Goal: Book appointment/travel/reservation

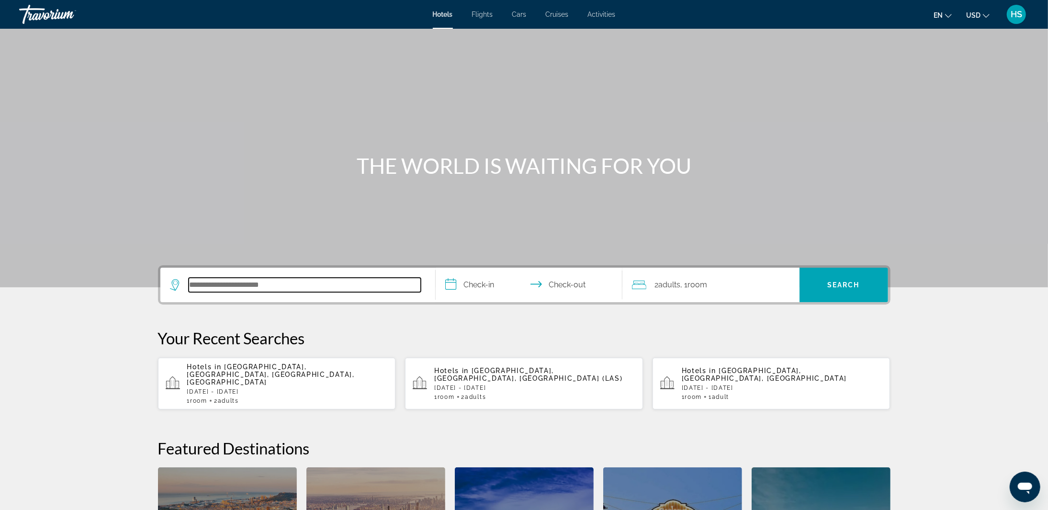
click at [323, 284] on input "Search hotel destination" at bounding box center [305, 285] width 232 height 14
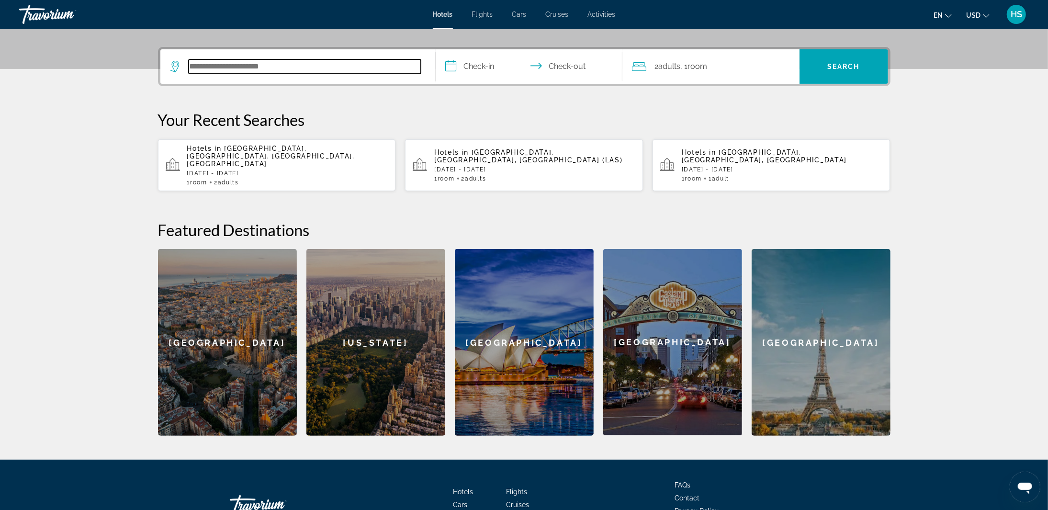
scroll to position [234, 0]
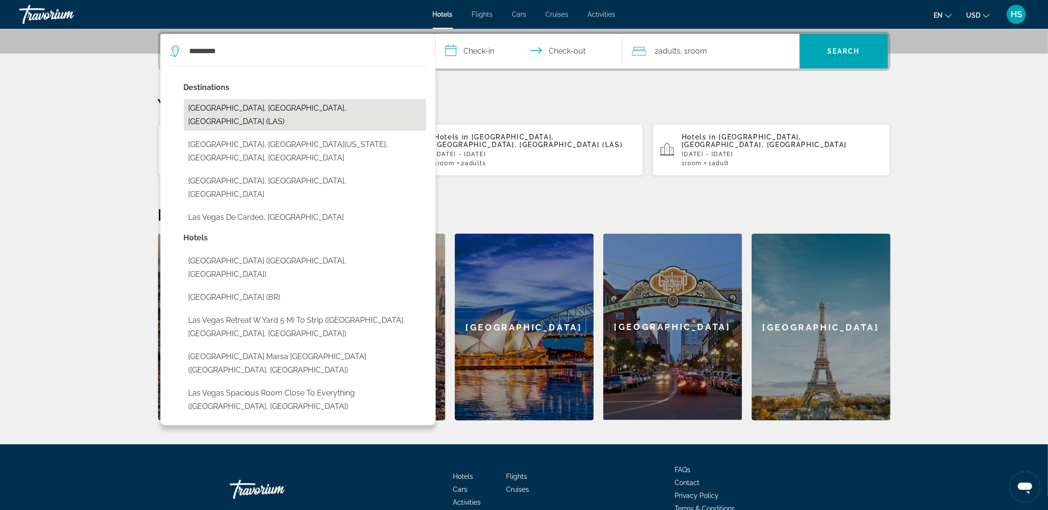
click at [323, 110] on button "[GEOGRAPHIC_DATA], [GEOGRAPHIC_DATA], [GEOGRAPHIC_DATA] (LAS)" at bounding box center [305, 115] width 242 height 32
type input "**********"
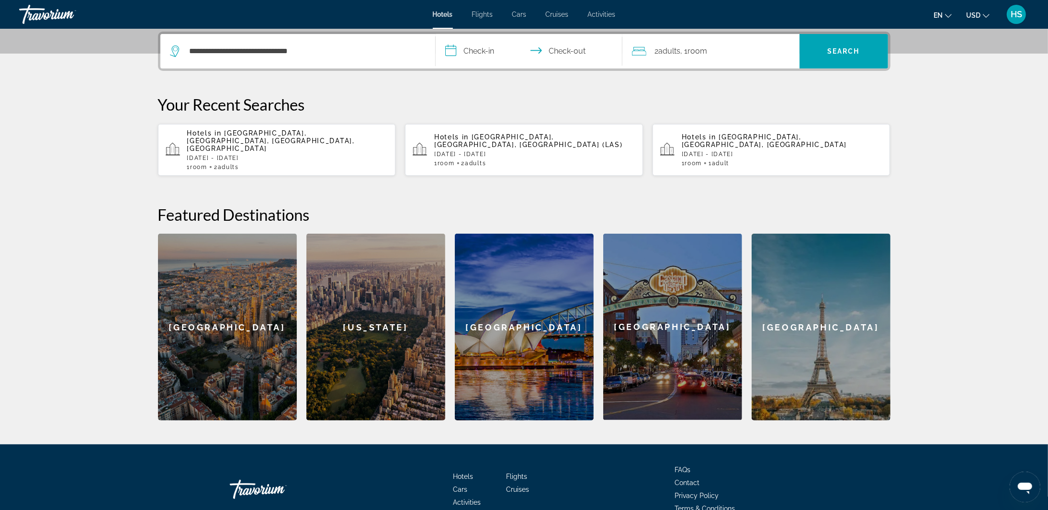
click at [495, 49] on input "**********" at bounding box center [531, 52] width 191 height 37
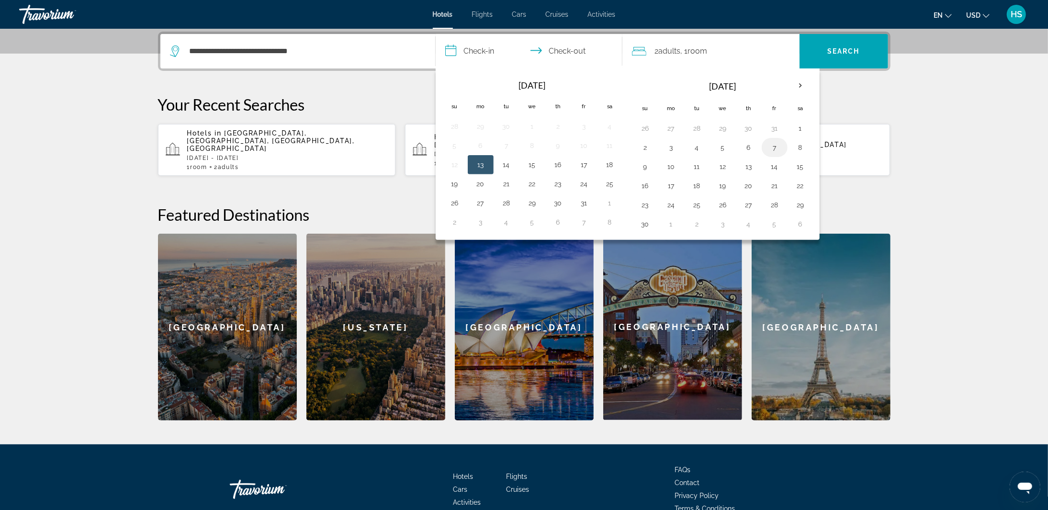
click at [777, 156] on td "7" at bounding box center [775, 147] width 26 height 19
click at [782, 148] on button "7" at bounding box center [774, 147] width 15 height 13
click at [645, 169] on button "9" at bounding box center [645, 166] width 15 height 13
type input "**********"
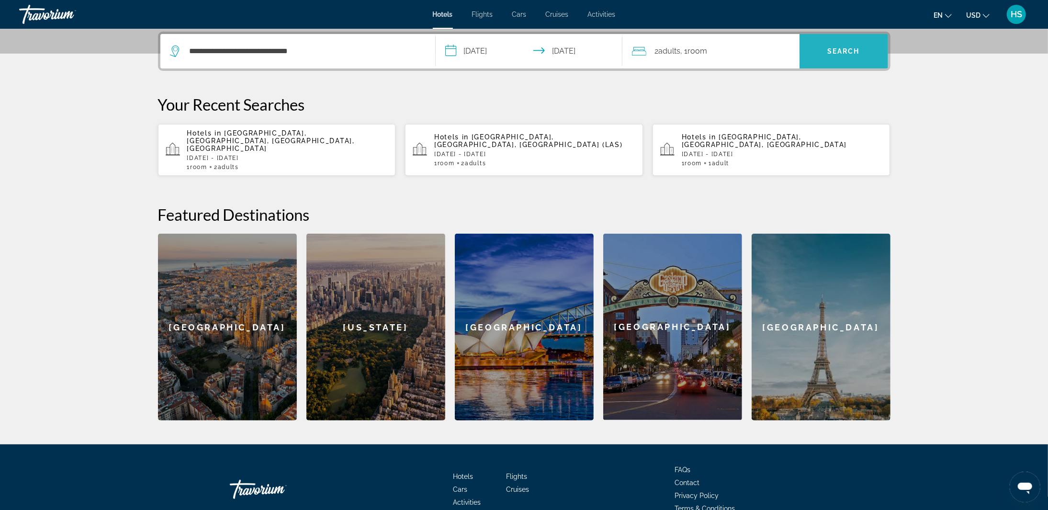
click at [840, 55] on span "Search" at bounding box center [844, 51] width 89 height 23
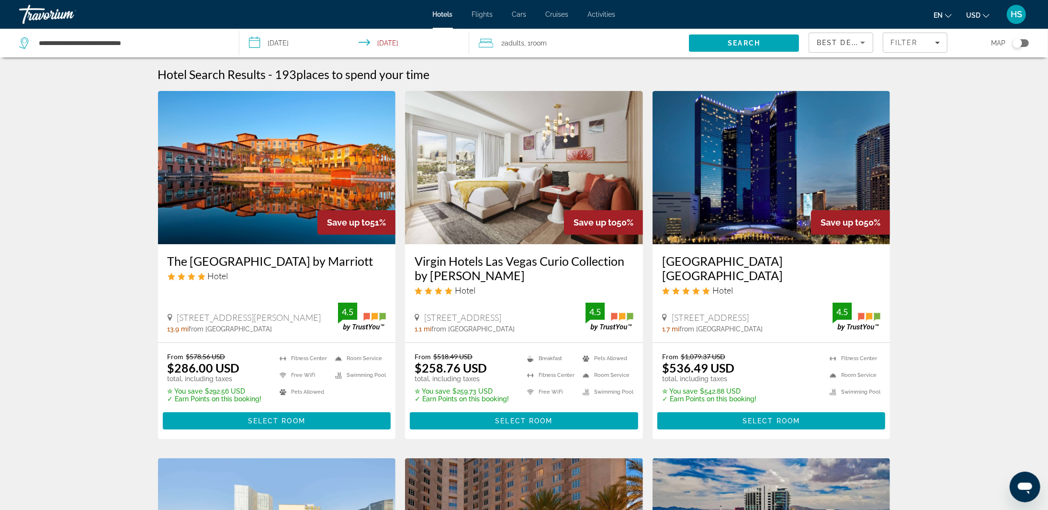
click at [298, 45] on input "**********" at bounding box center [356, 45] width 234 height 32
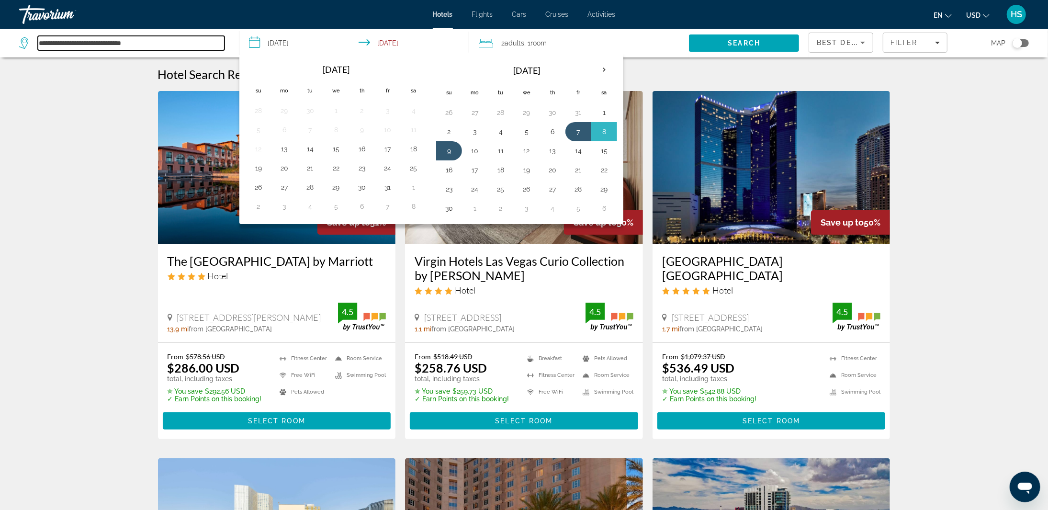
click at [171, 42] on input "**********" at bounding box center [131, 43] width 187 height 14
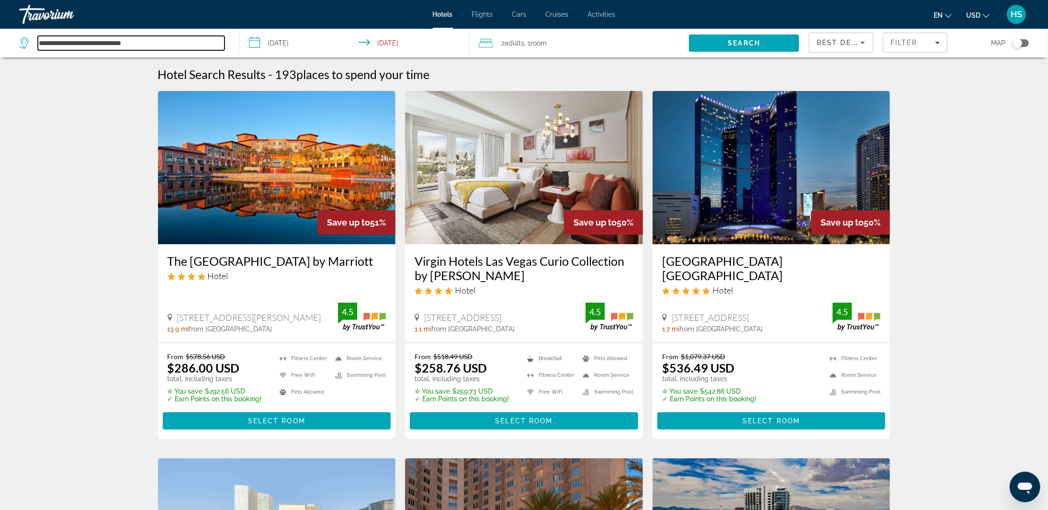
click at [171, 42] on input "**********" at bounding box center [131, 43] width 187 height 14
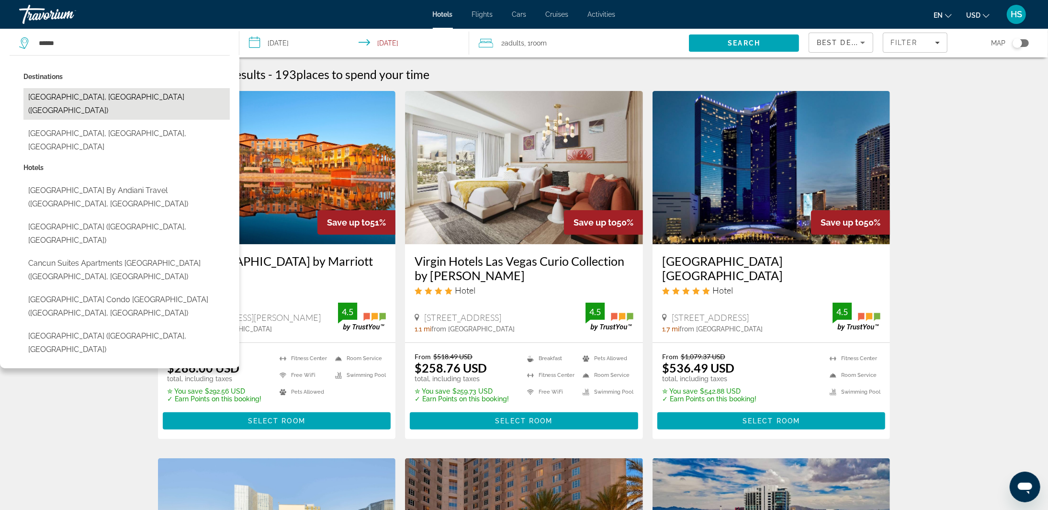
click at [93, 91] on button "[GEOGRAPHIC_DATA], [GEOGRAPHIC_DATA] ([GEOGRAPHIC_DATA])" at bounding box center [126, 104] width 206 height 32
type input "**********"
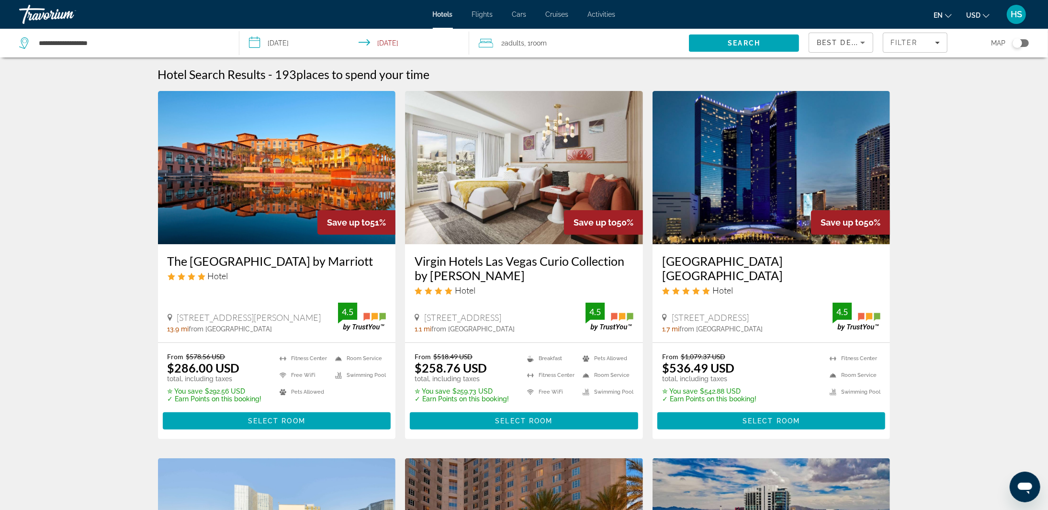
click at [290, 44] on input "**********" at bounding box center [356, 45] width 234 height 32
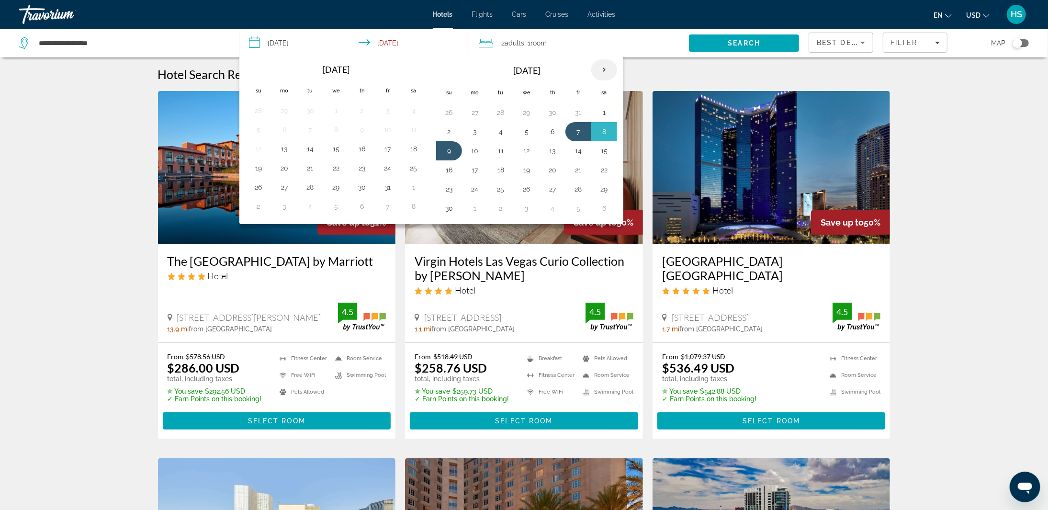
click at [612, 69] on th "Next month" at bounding box center [604, 69] width 26 height 21
click at [559, 135] on button "11" at bounding box center [552, 131] width 15 height 13
click at [456, 153] on button "14" at bounding box center [448, 150] width 15 height 13
type input "**********"
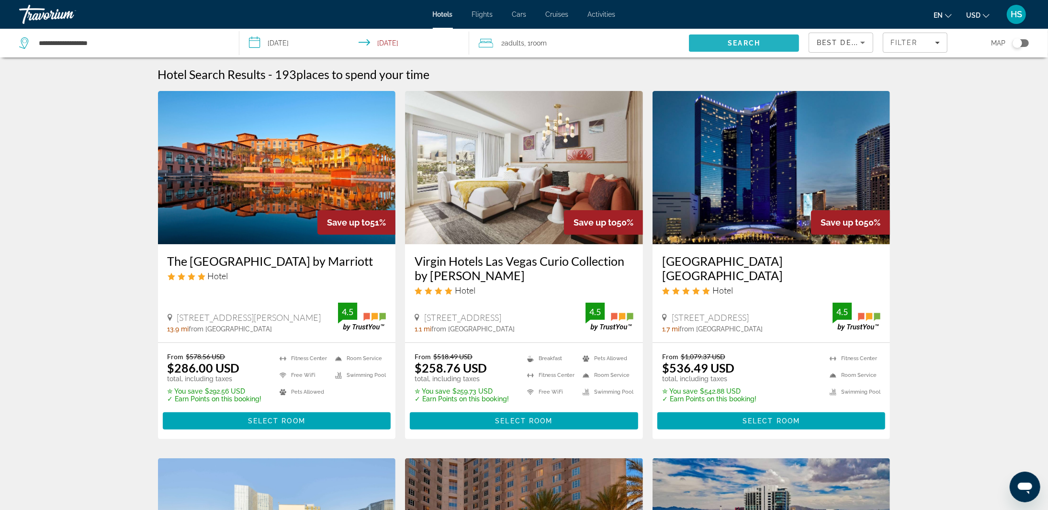
click at [762, 40] on span "Search" at bounding box center [744, 43] width 110 height 23
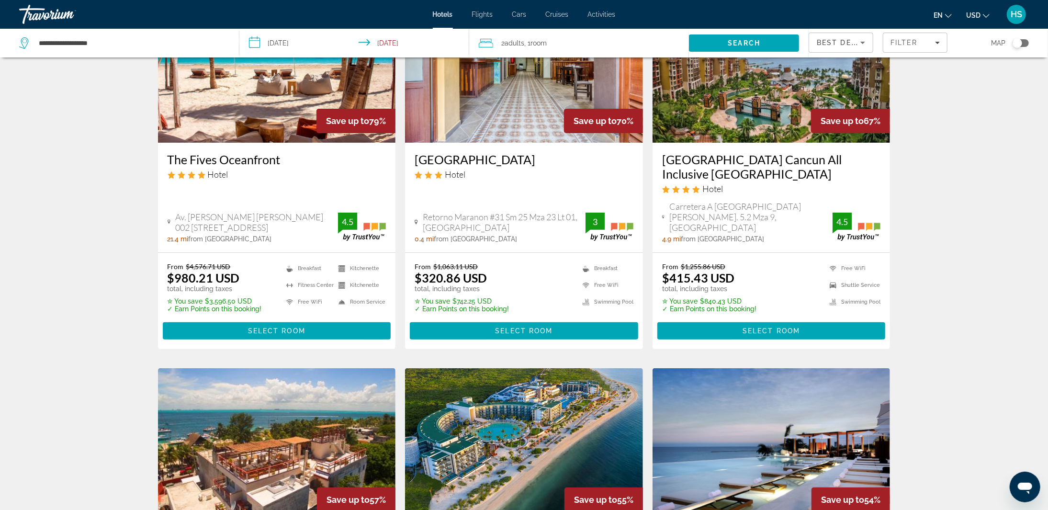
scroll to position [97, 0]
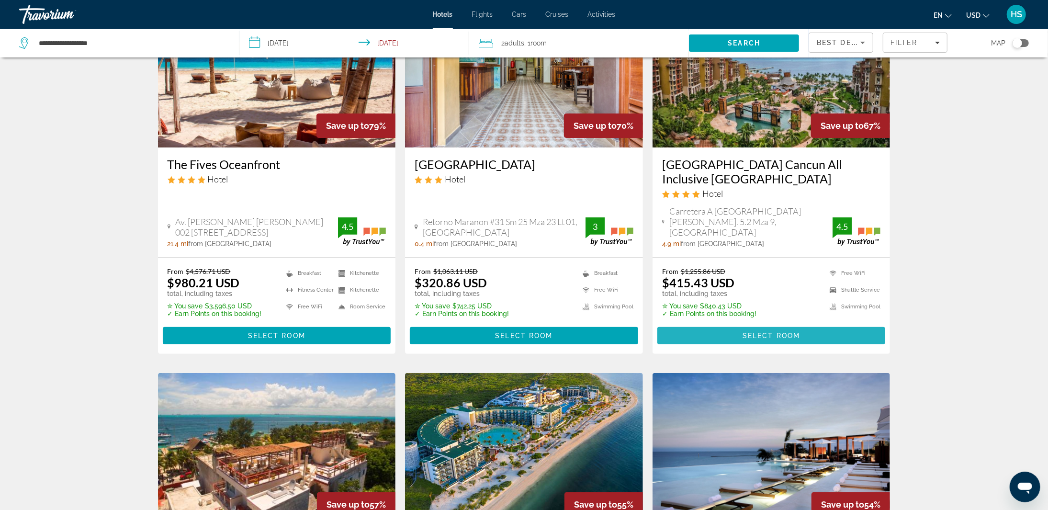
click at [751, 332] on span "Select Room" at bounding box center [771, 336] width 57 height 8
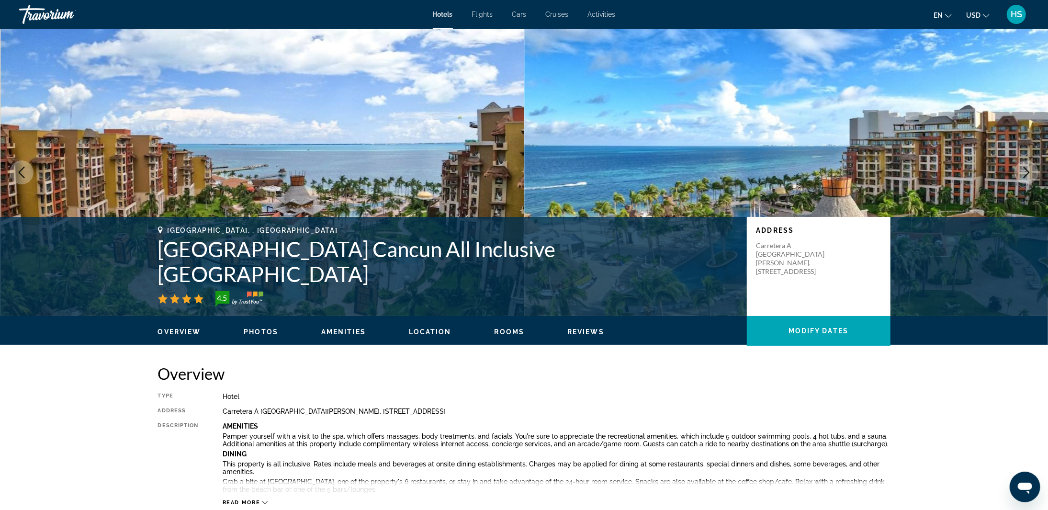
click at [1022, 170] on icon "Next image" at bounding box center [1026, 172] width 11 height 11
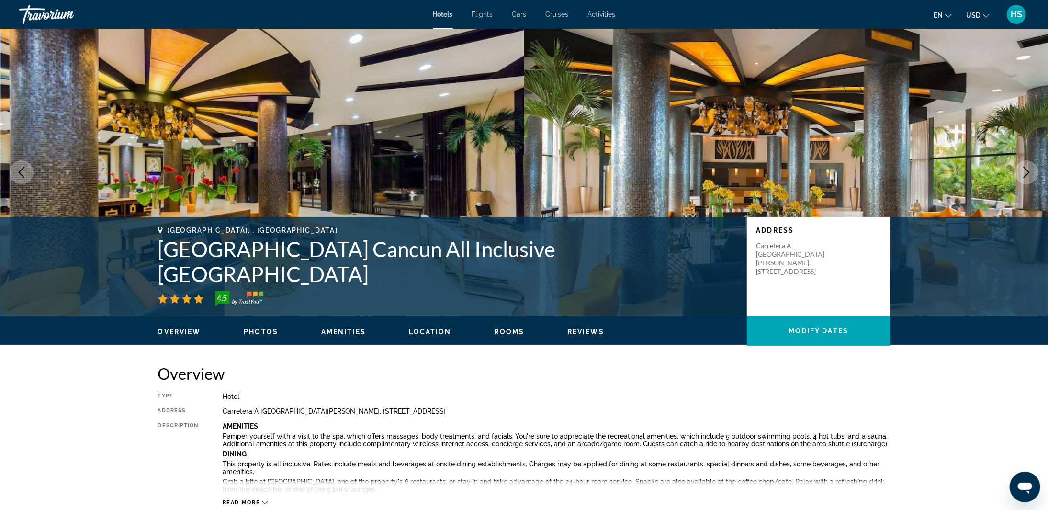
click at [1028, 171] on icon "Next image" at bounding box center [1027, 172] width 6 height 11
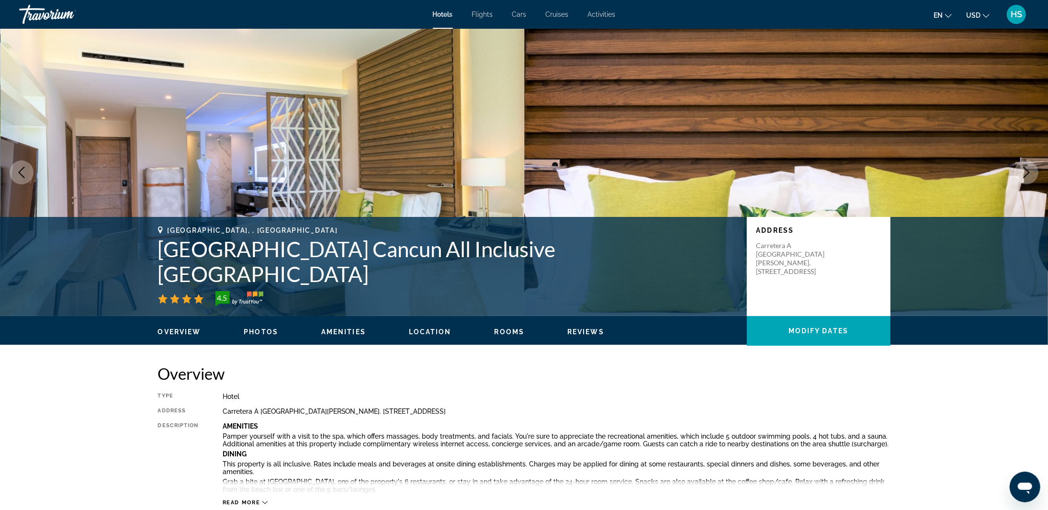
click at [1028, 171] on icon "Next image" at bounding box center [1027, 172] width 6 height 11
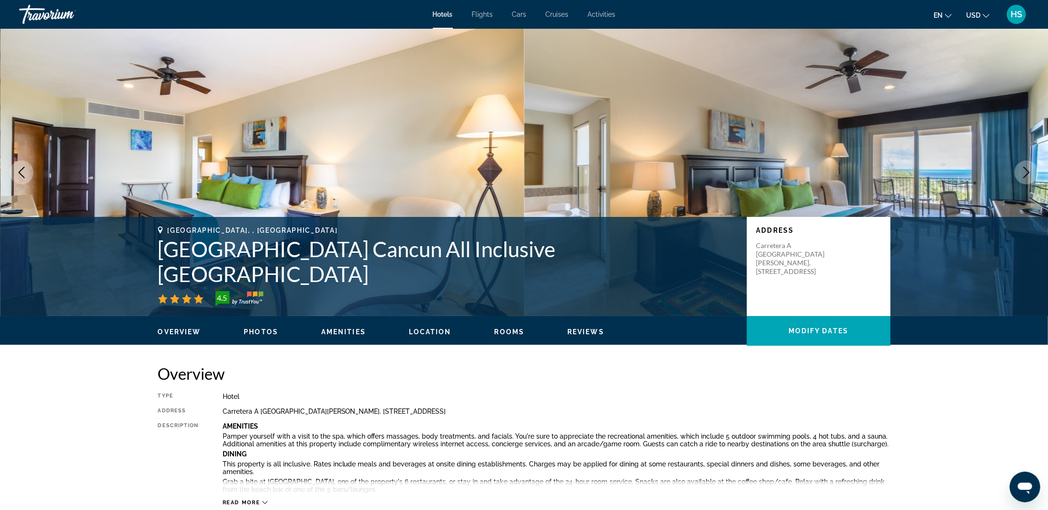
click at [1028, 170] on icon "Next image" at bounding box center [1027, 172] width 6 height 11
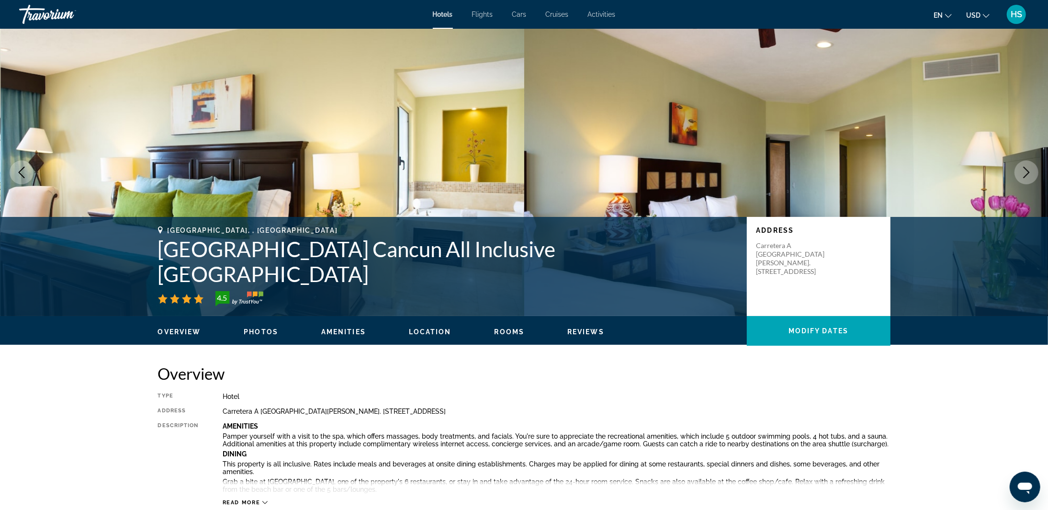
click at [1028, 170] on icon "Next image" at bounding box center [1027, 172] width 6 height 11
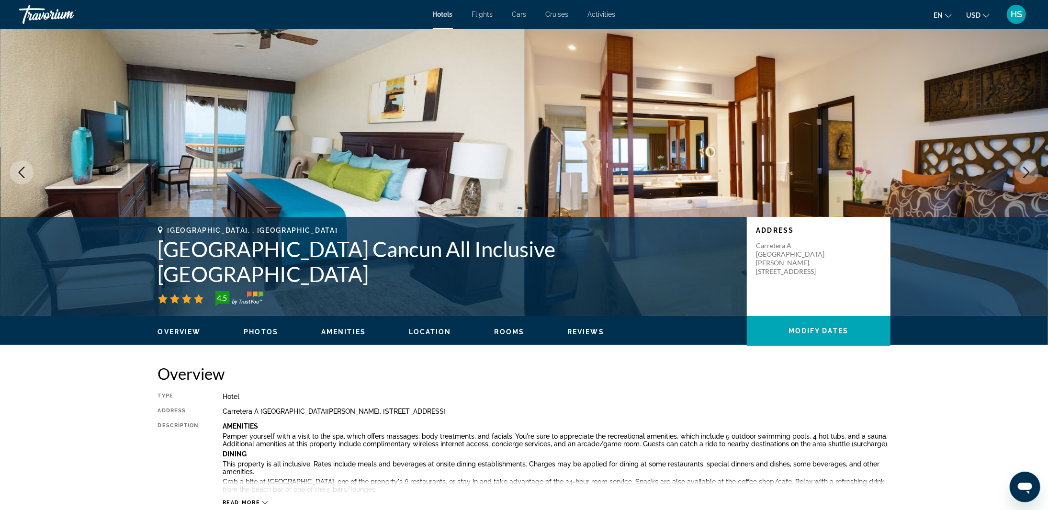
click at [1027, 170] on icon "Next image" at bounding box center [1027, 172] width 6 height 11
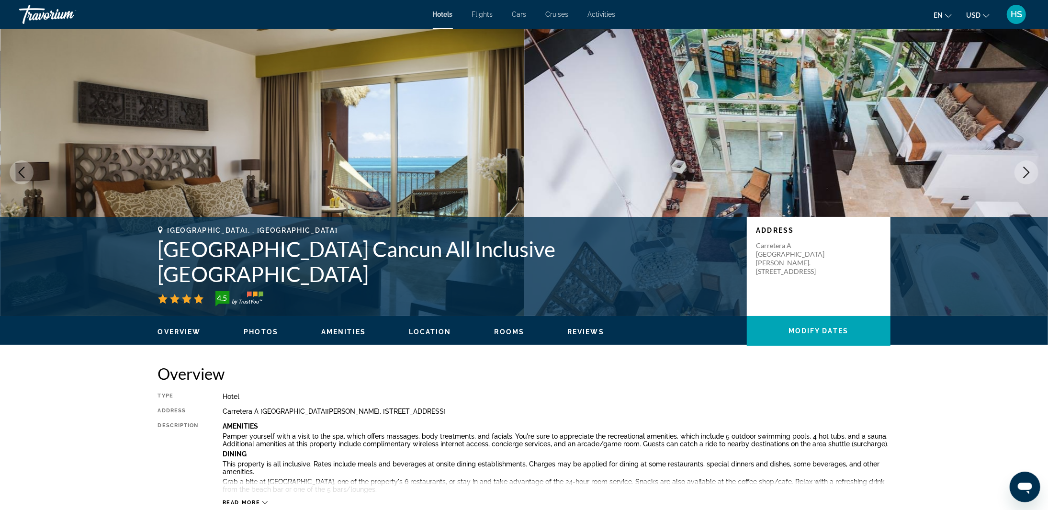
click at [1027, 170] on icon "Next image" at bounding box center [1027, 172] width 6 height 11
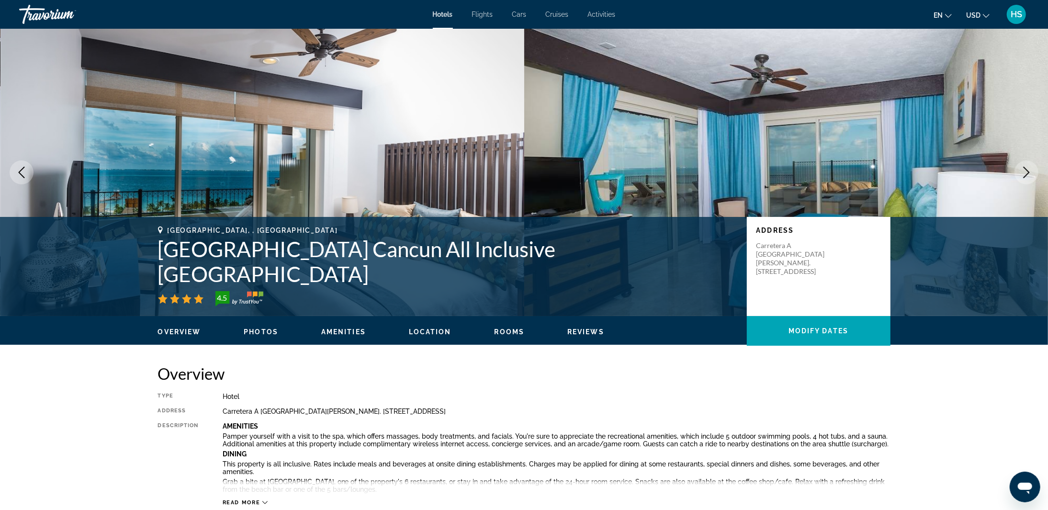
click at [1027, 170] on icon "Next image" at bounding box center [1027, 172] width 6 height 11
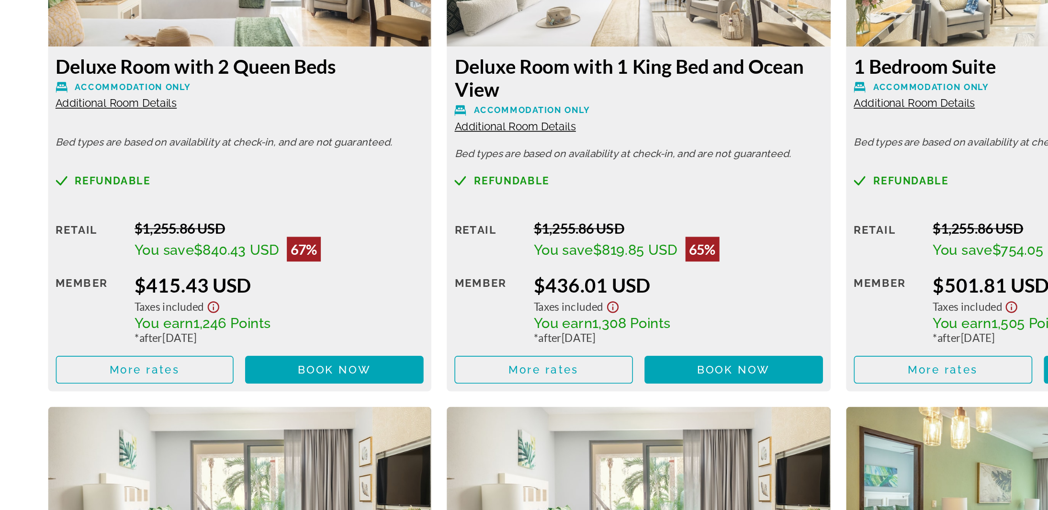
scroll to position [1370, 0]
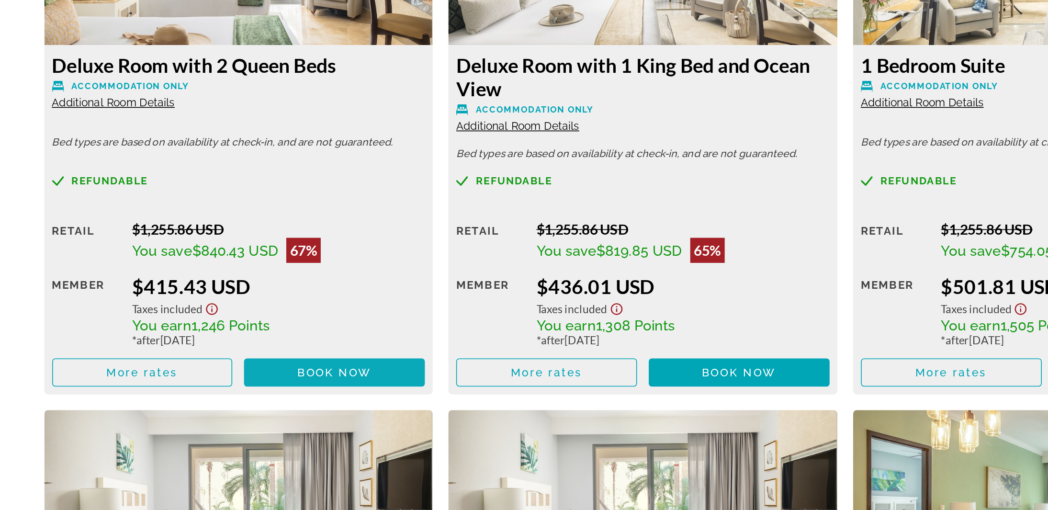
click at [317, 305] on span "Book now" at bounding box center [335, 305] width 45 height 8
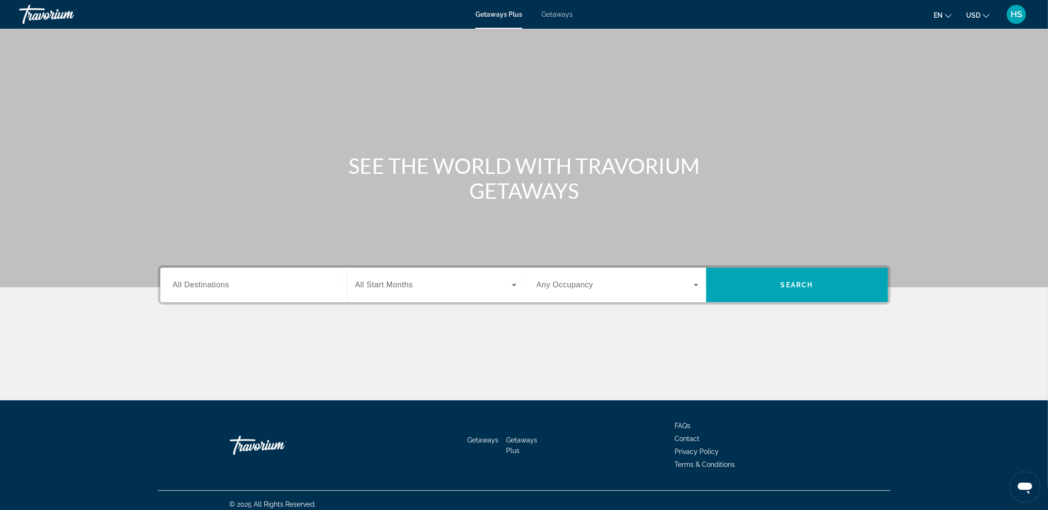
click at [236, 286] on input "Destination All Destinations" at bounding box center [254, 285] width 162 height 11
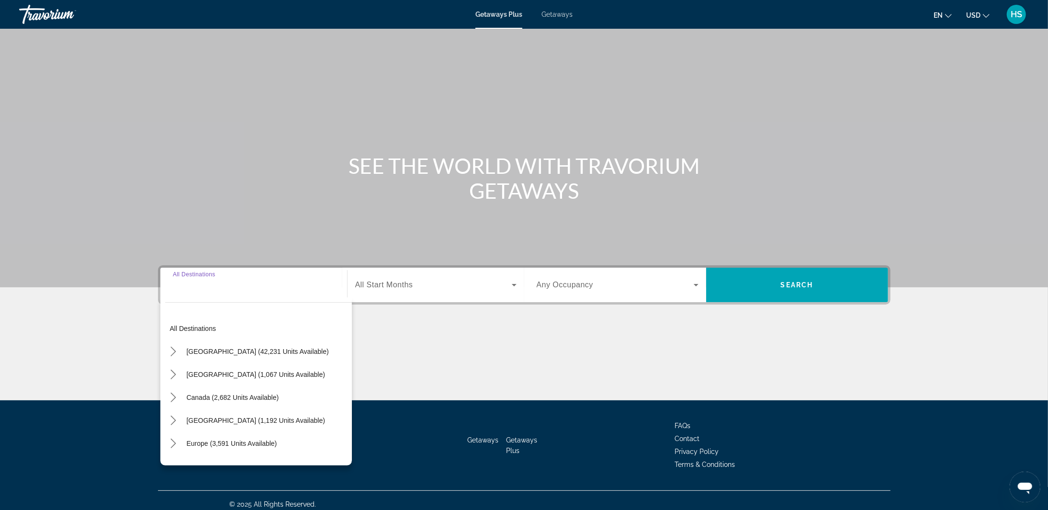
scroll to position [7, 0]
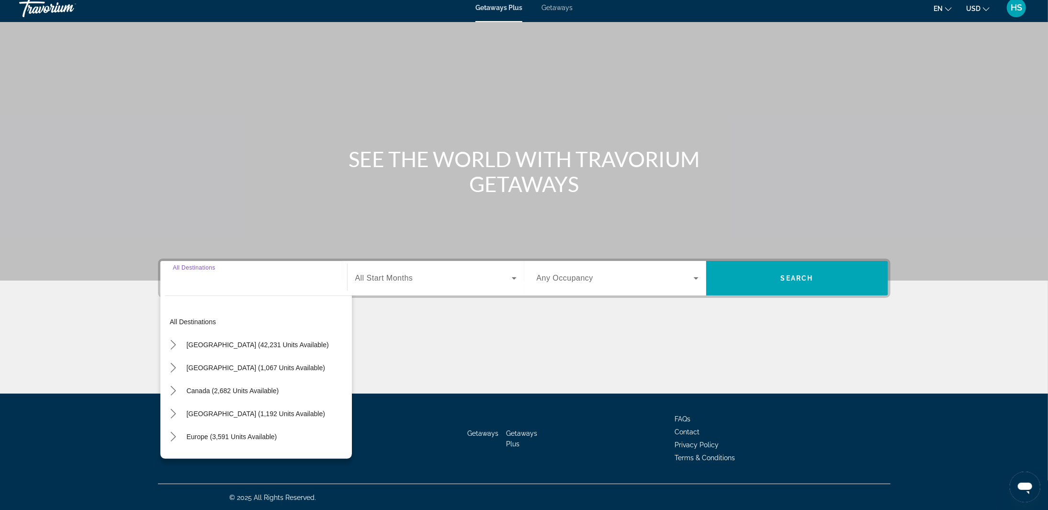
click at [556, 8] on span "Getaways" at bounding box center [557, 8] width 31 height 8
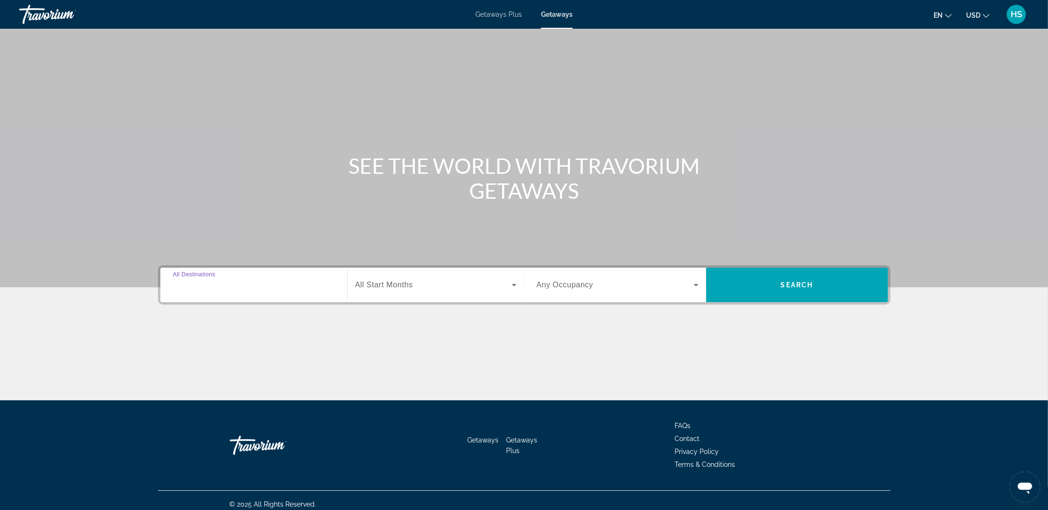
click at [264, 285] on input "Destination All Destinations" at bounding box center [254, 285] width 162 height 11
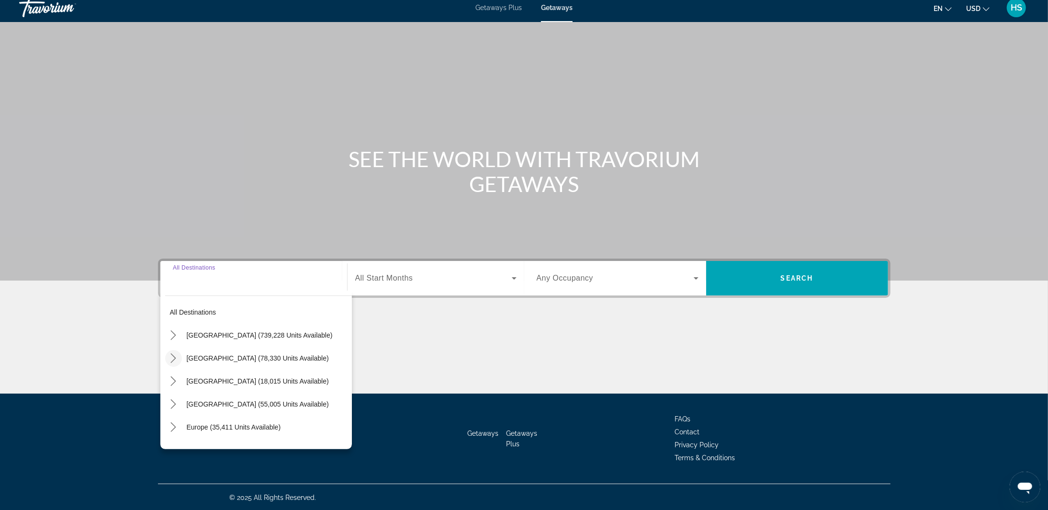
click at [175, 357] on icon "Toggle Mexico (78,330 units available) submenu" at bounding box center [173, 358] width 5 height 10
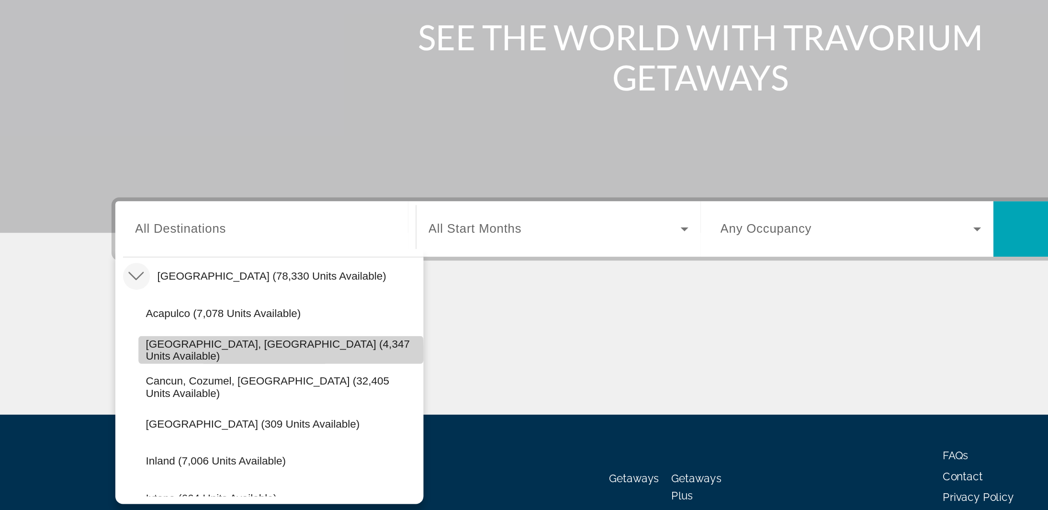
click at [246, 357] on span "Select destination: Baja Peninsula, Los Cabos (4,347 units available)" at bounding box center [263, 353] width 177 height 23
type input "**********"
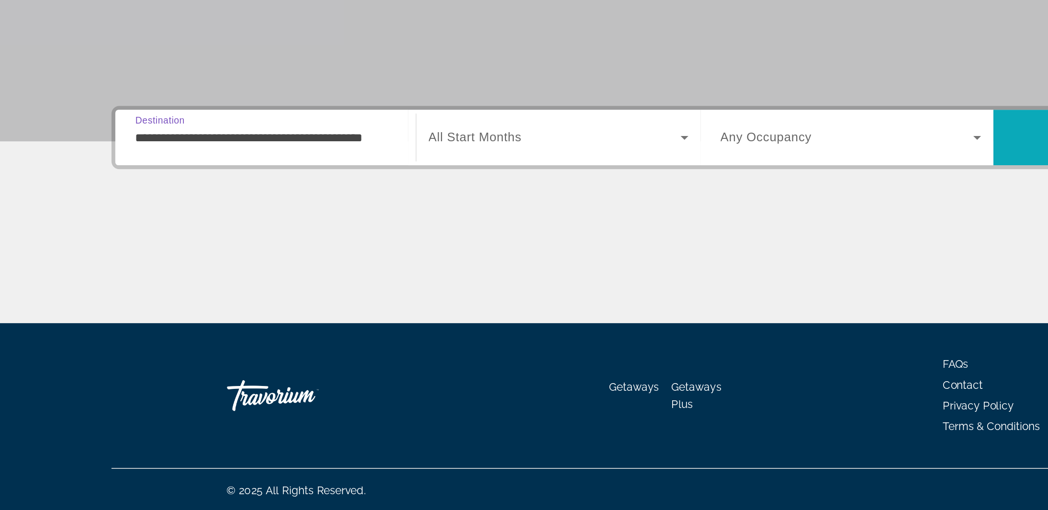
click at [726, 276] on span "Search" at bounding box center [797, 278] width 182 height 23
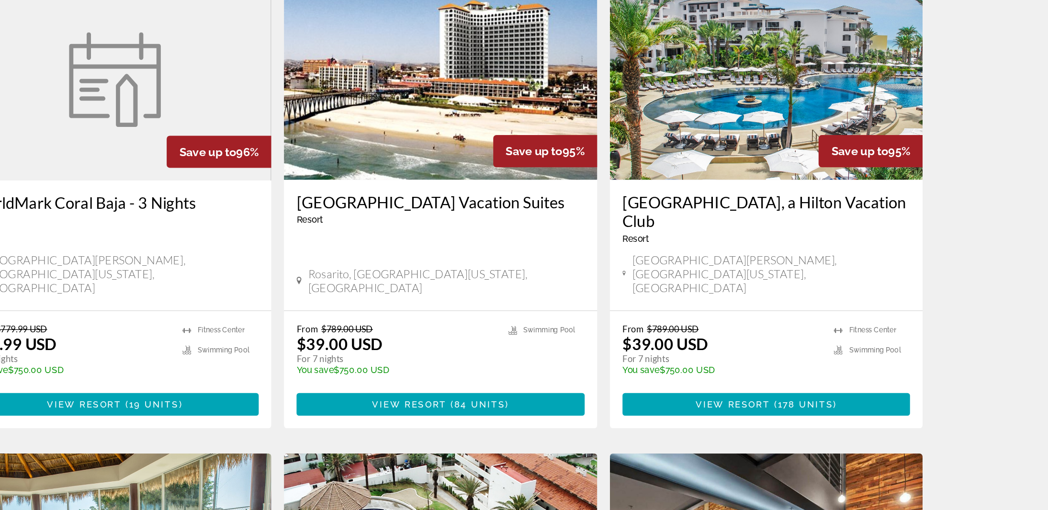
scroll to position [376, 0]
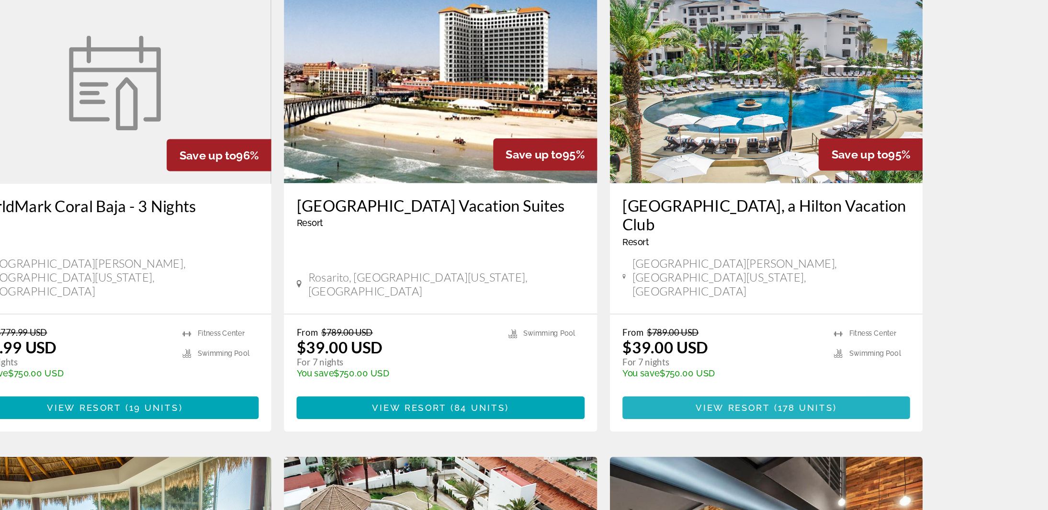
click at [770, 385] on span "View Resort" at bounding box center [746, 389] width 56 height 8
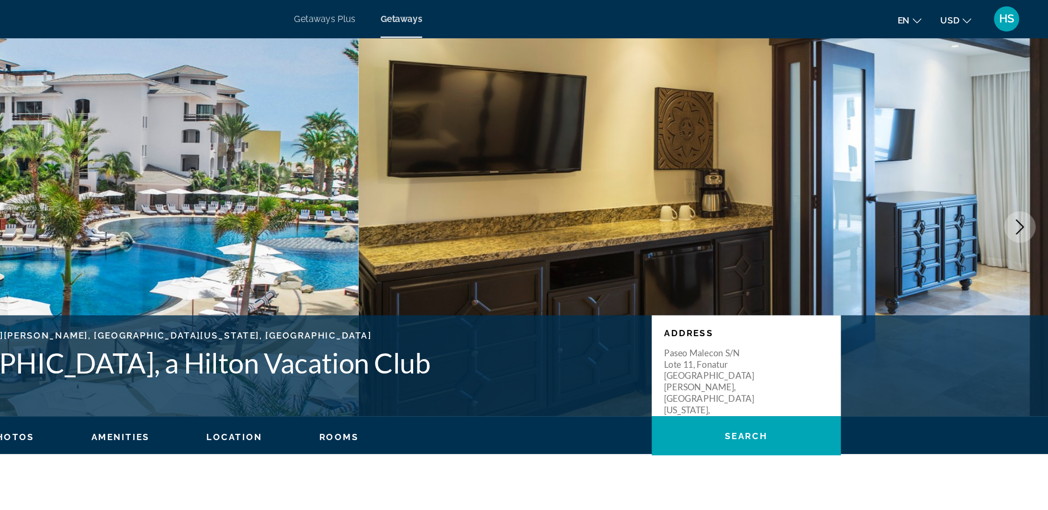
click at [1028, 170] on icon "Next image" at bounding box center [1026, 172] width 11 height 11
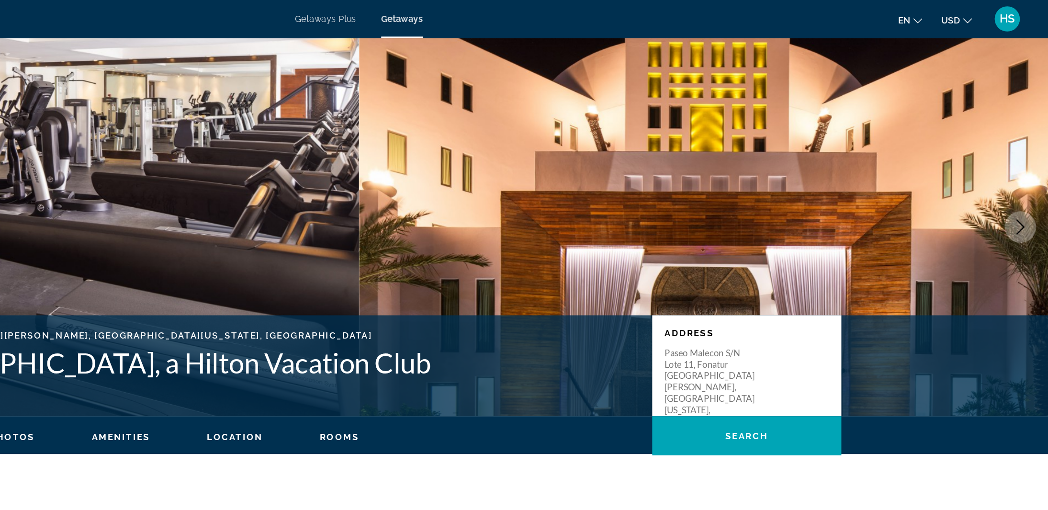
click at [1028, 170] on icon "Next image" at bounding box center [1026, 172] width 11 height 11
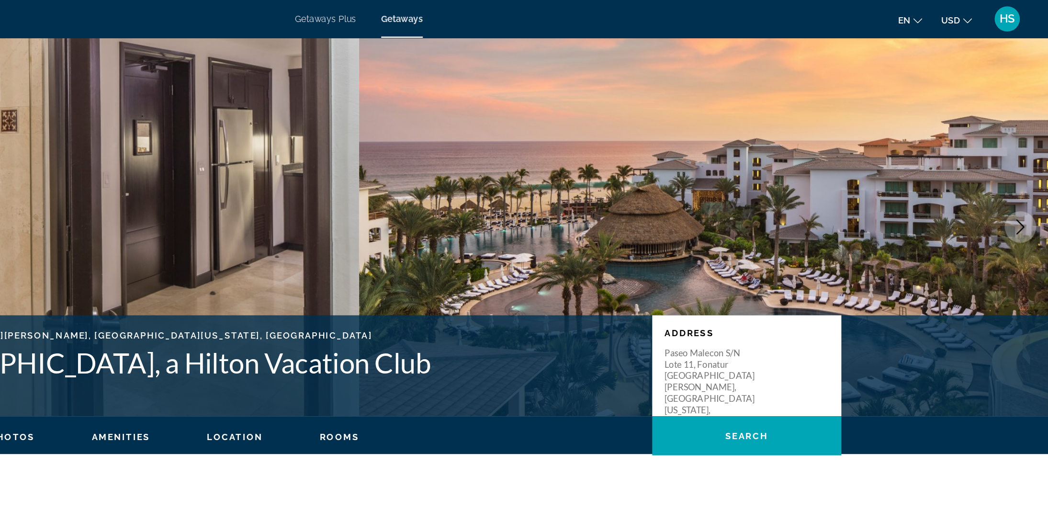
click at [1028, 170] on icon "Next image" at bounding box center [1026, 172] width 11 height 11
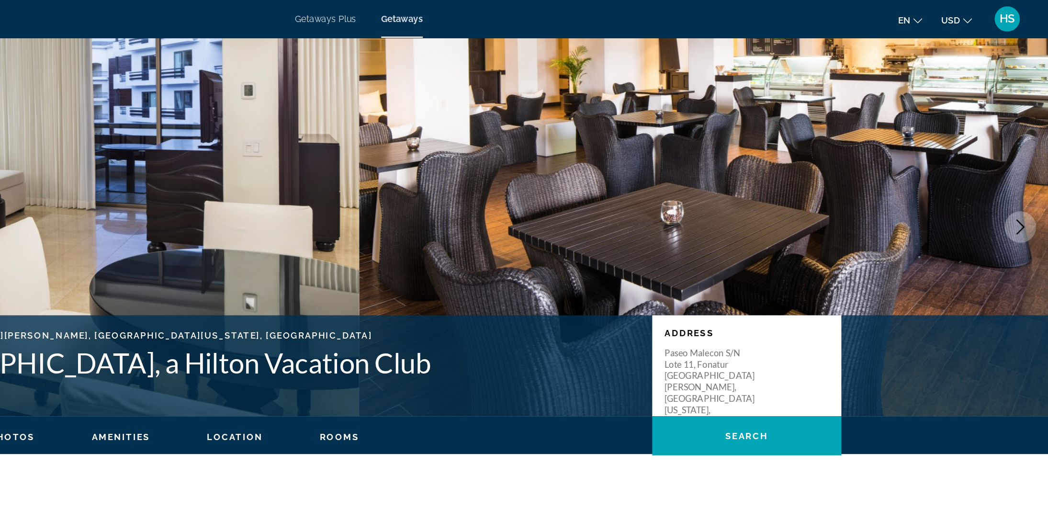
click at [1028, 170] on icon "Next image" at bounding box center [1026, 172] width 11 height 11
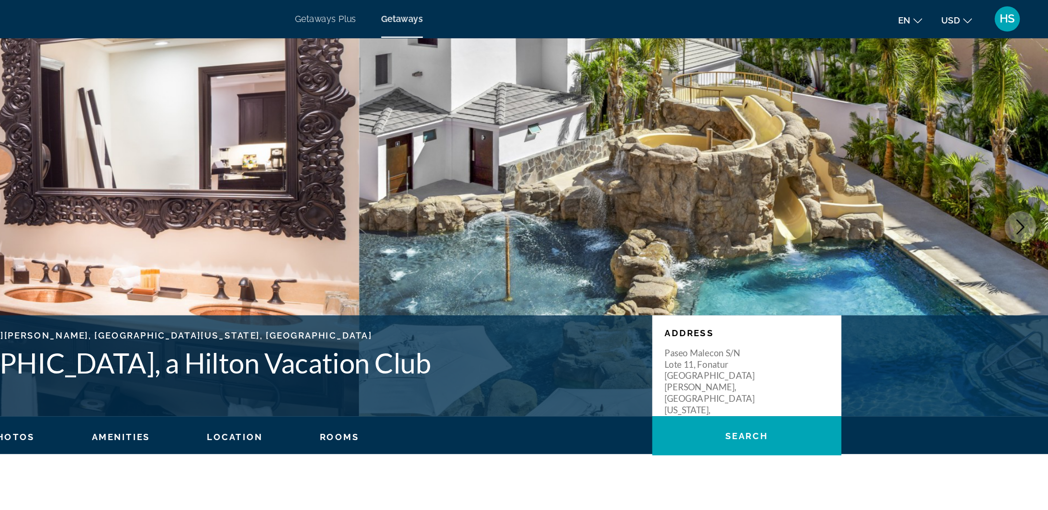
click at [1028, 170] on icon "Next image" at bounding box center [1026, 172] width 11 height 11
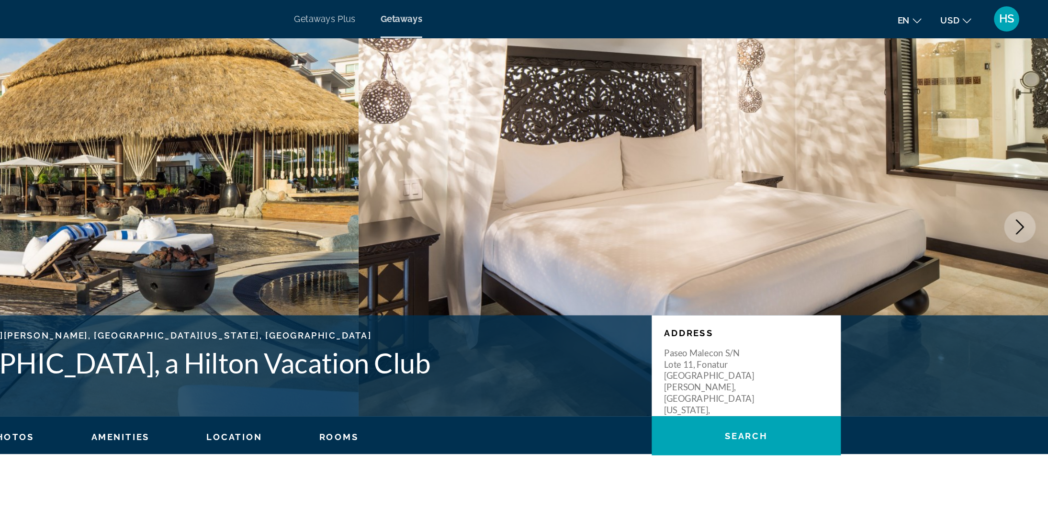
click at [1028, 170] on icon "Next image" at bounding box center [1026, 172] width 11 height 11
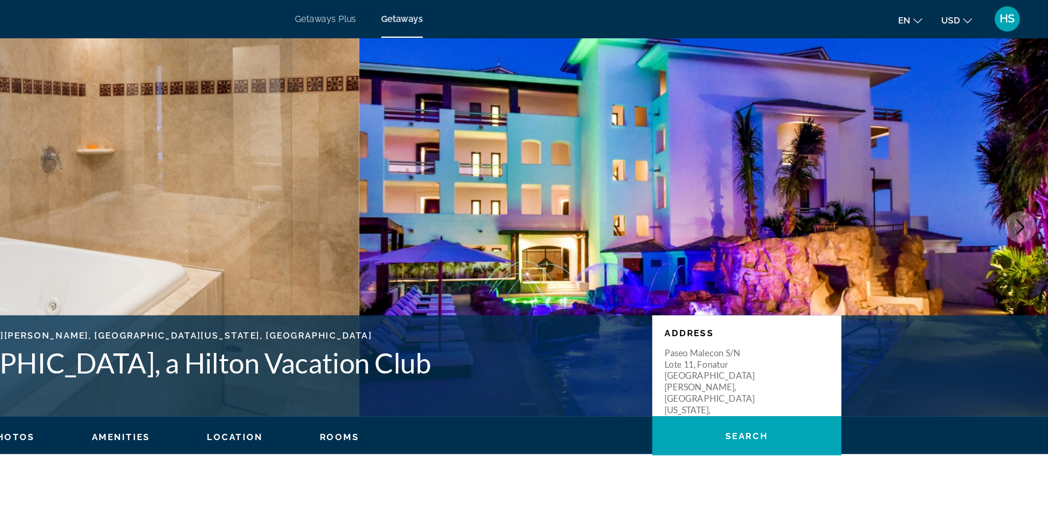
click at [1028, 170] on icon "Next image" at bounding box center [1026, 172] width 11 height 11
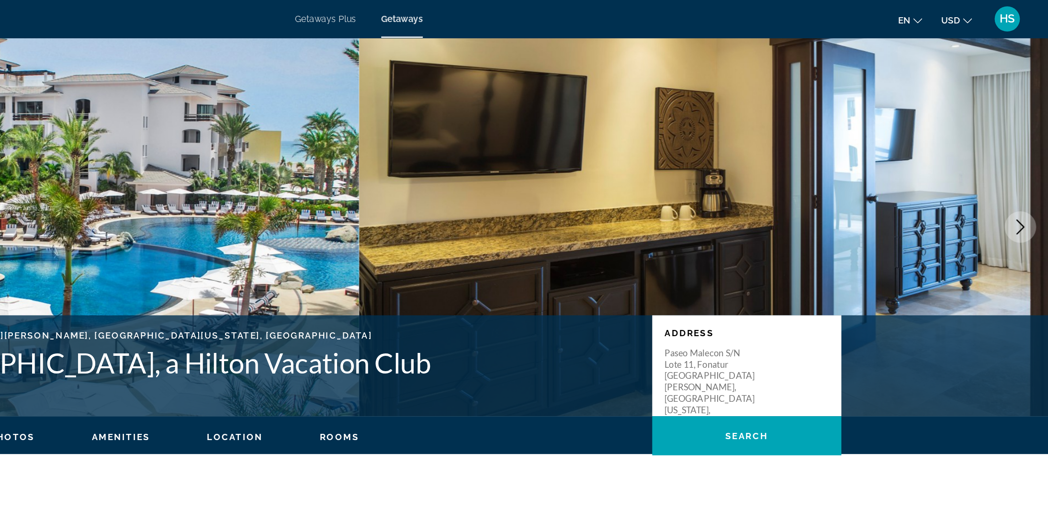
click at [1028, 170] on icon "Next image" at bounding box center [1026, 172] width 11 height 11
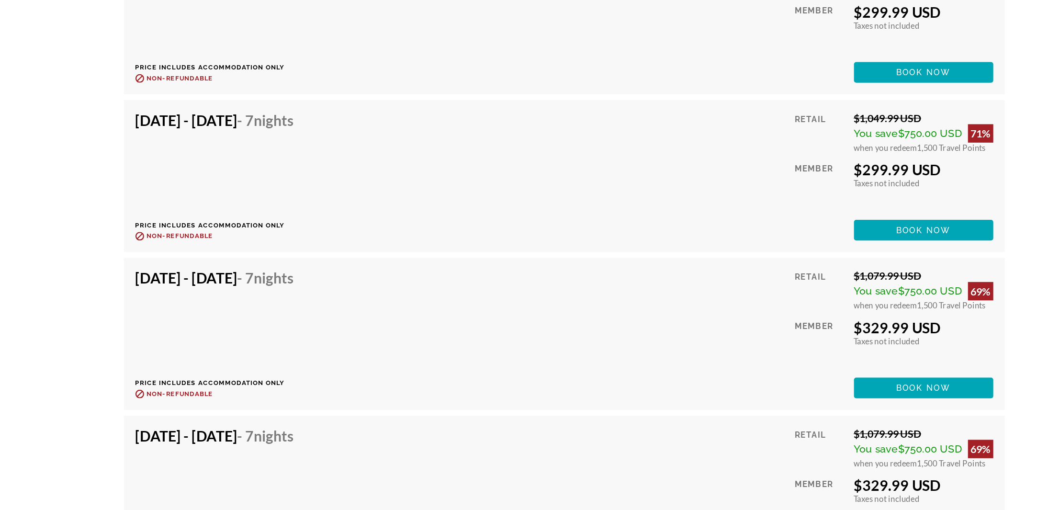
scroll to position [2006, 0]
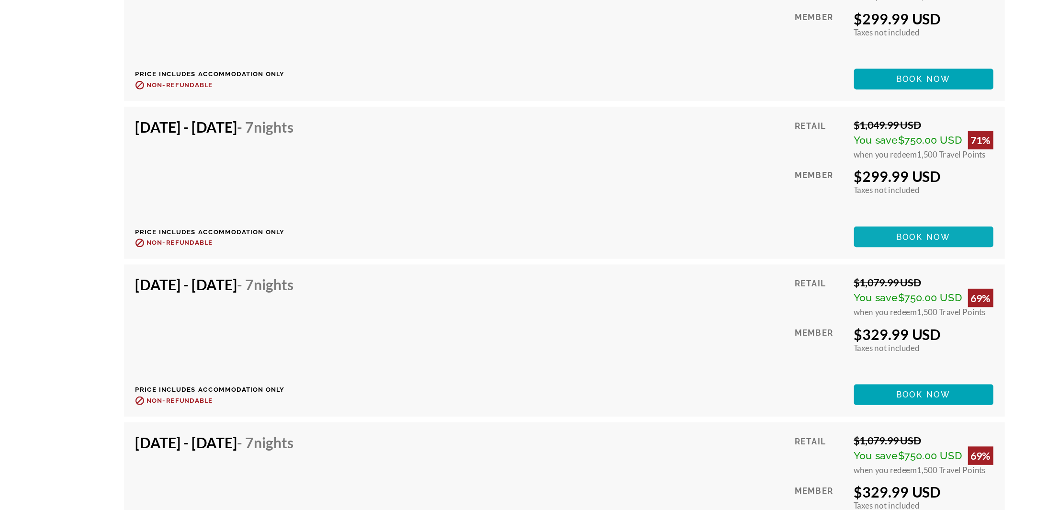
click at [803, 256] on span "Book now" at bounding box center [822, 255] width 45 height 8
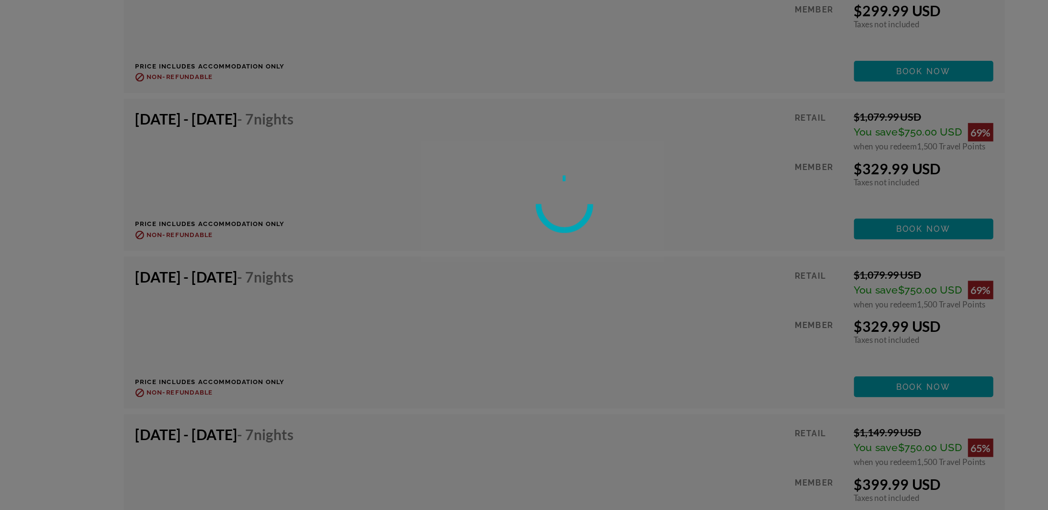
scroll to position [0, 0]
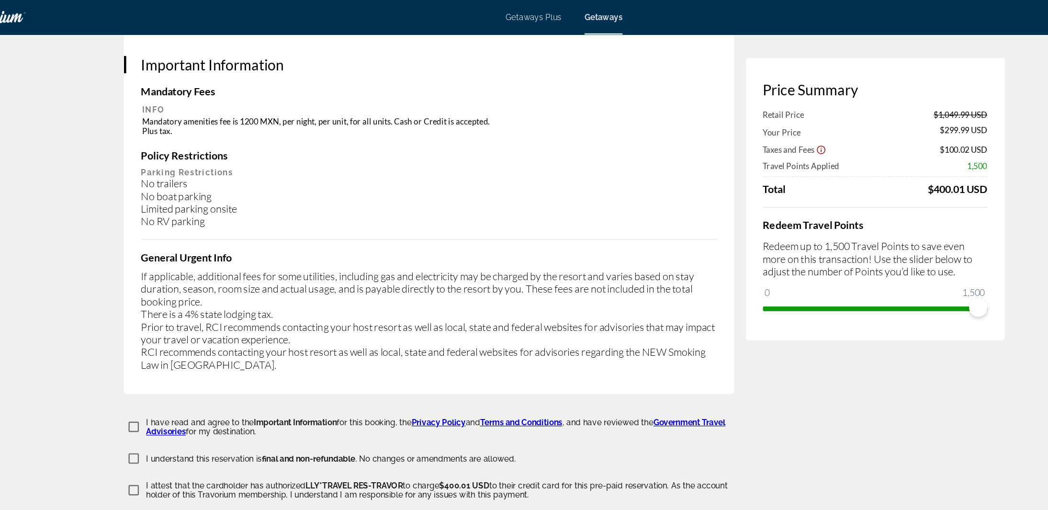
scroll to position [1429, 0]
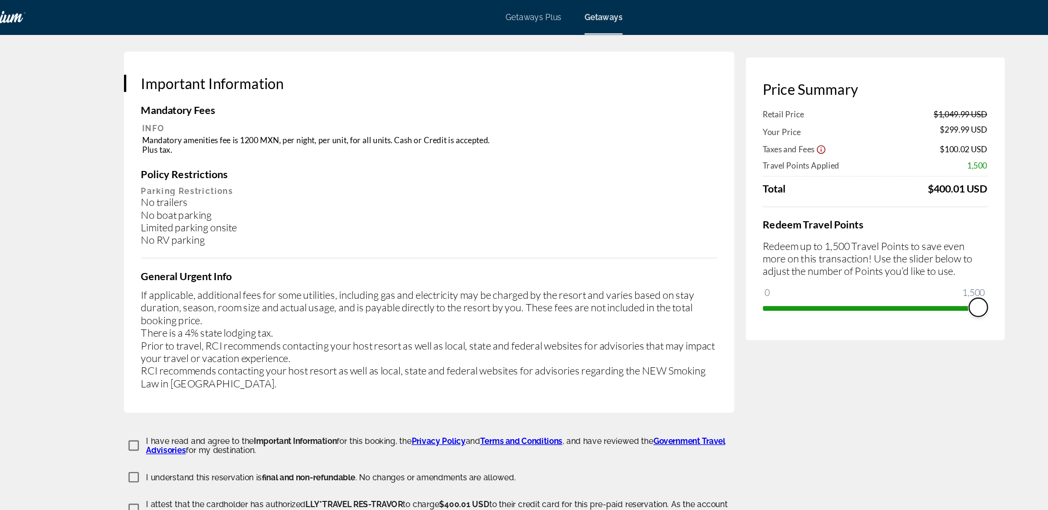
drag, startPoint x: 873, startPoint y: 256, endPoint x: 885, endPoint y: 252, distance: 12.6
click at [885, 252] on div "Price Summary Retail Price $1,049.99 USD Your Price $299.99 USD Taxes and Fees …" at bounding box center [782, 165] width 215 height 235
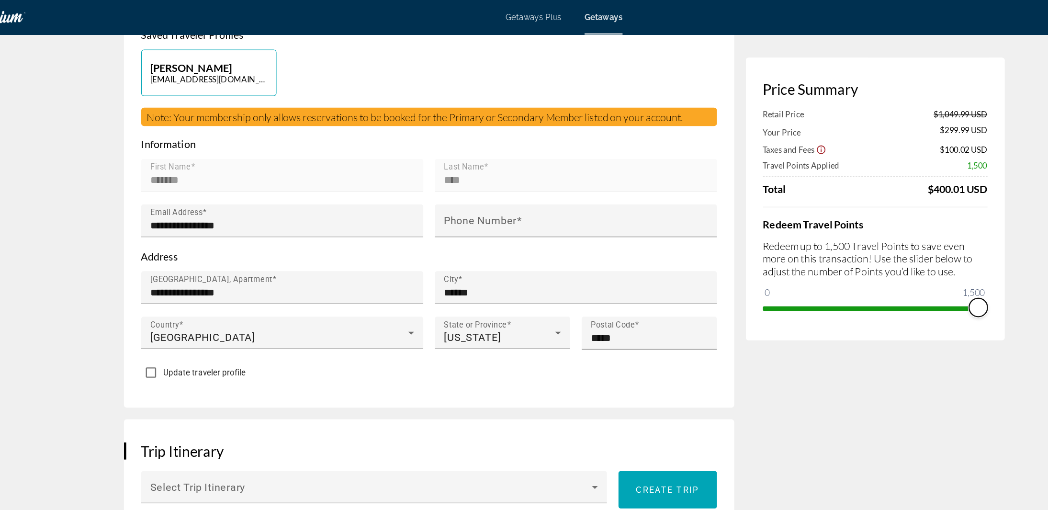
scroll to position [0, 0]
